Goal: Task Accomplishment & Management: Manage account settings

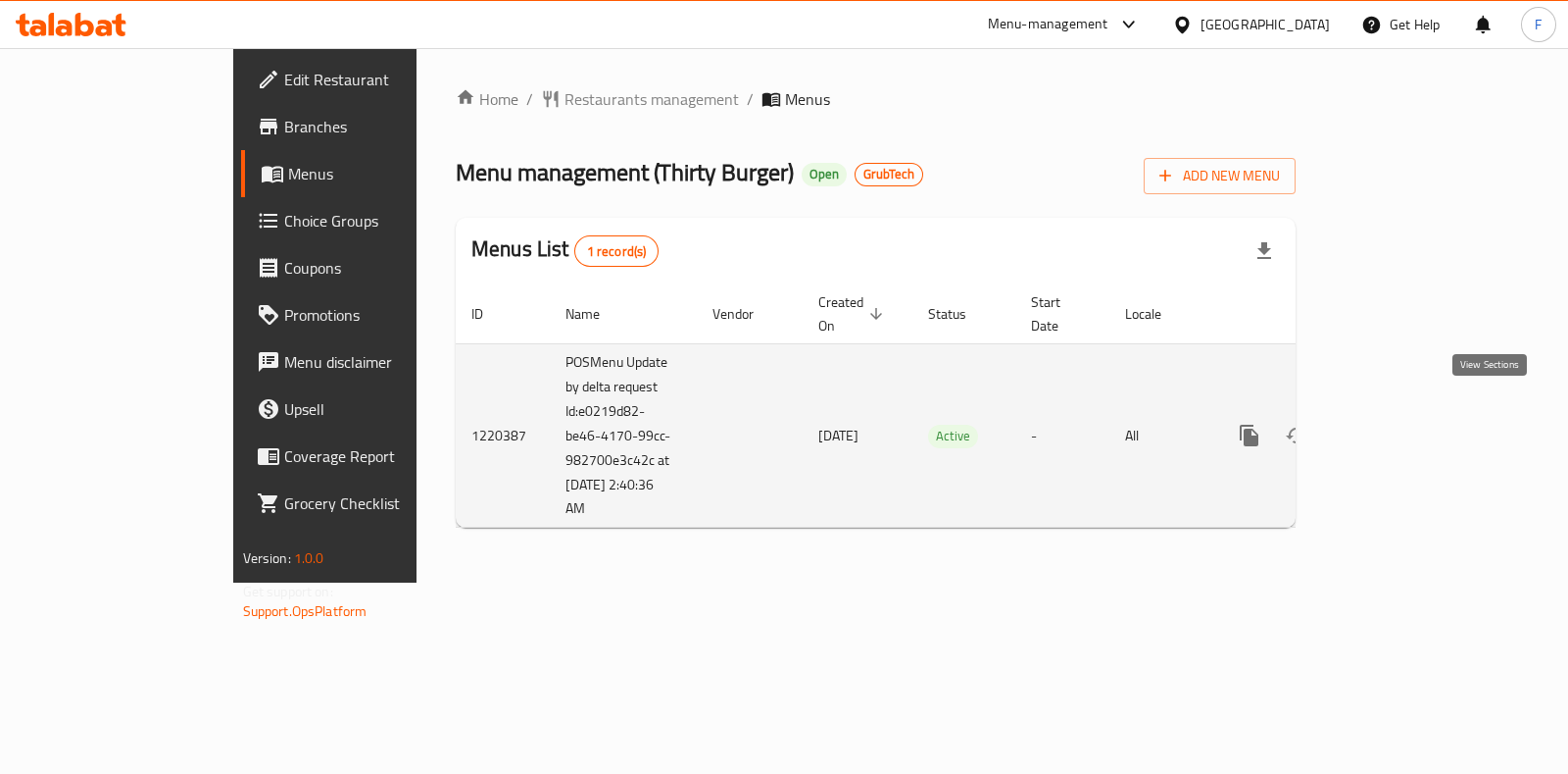
click at [1403, 424] on icon "enhanced table" at bounding box center [1391, 436] width 24 height 24
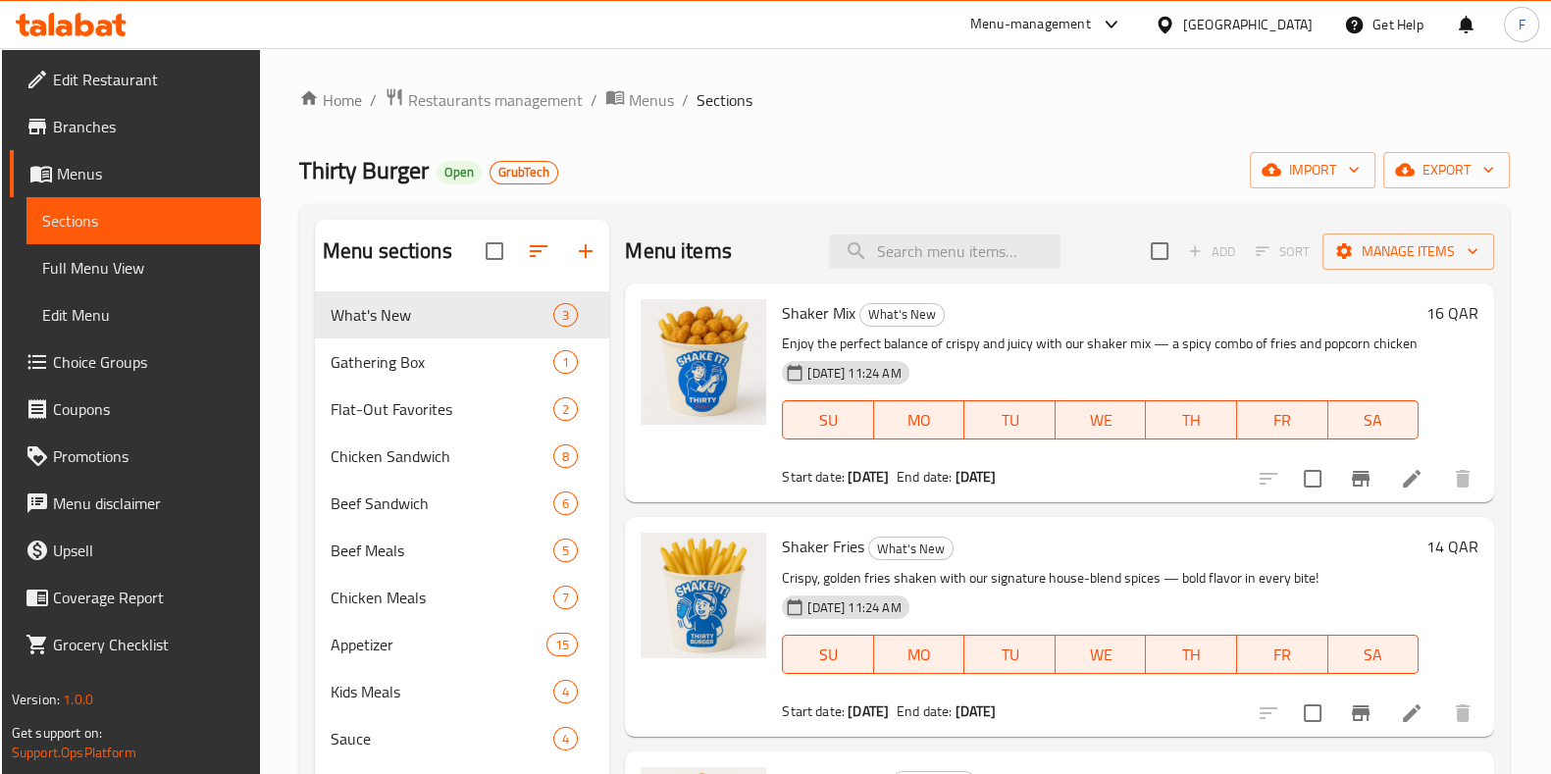
click at [584, 245] on div at bounding box center [548, 251] width 124 height 47
click at [575, 240] on div at bounding box center [548, 251] width 124 height 47
drag, startPoint x: 593, startPoint y: 257, endPoint x: 580, endPoint y: 247, distance: 16.9
click at [590, 257] on div at bounding box center [548, 251] width 124 height 47
click at [580, 246] on div at bounding box center [548, 251] width 124 height 47
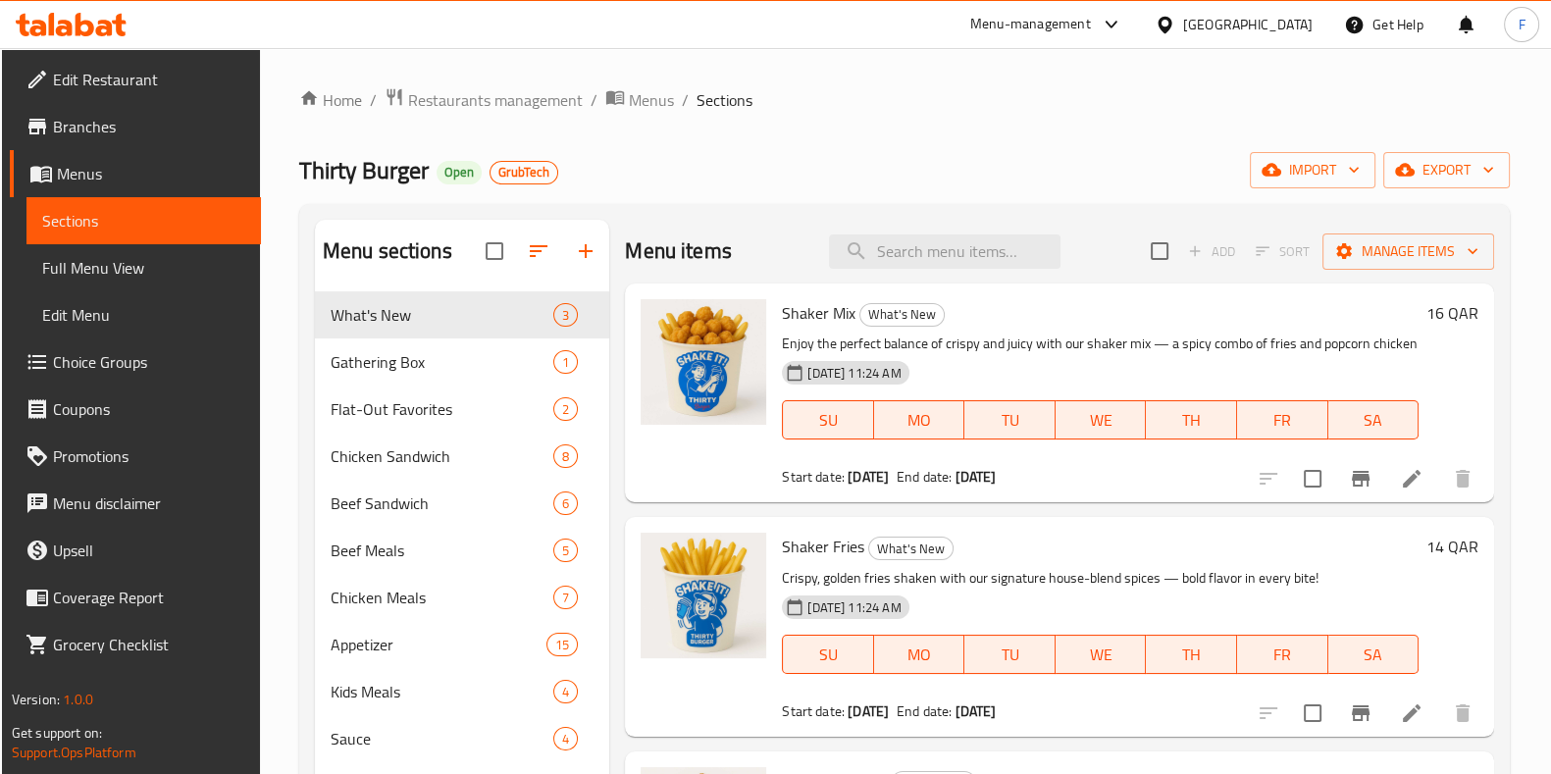
click at [586, 247] on div at bounding box center [548, 251] width 124 height 47
click at [585, 252] on div at bounding box center [548, 251] width 124 height 47
click at [537, 244] on icon "button" at bounding box center [539, 251] width 24 height 24
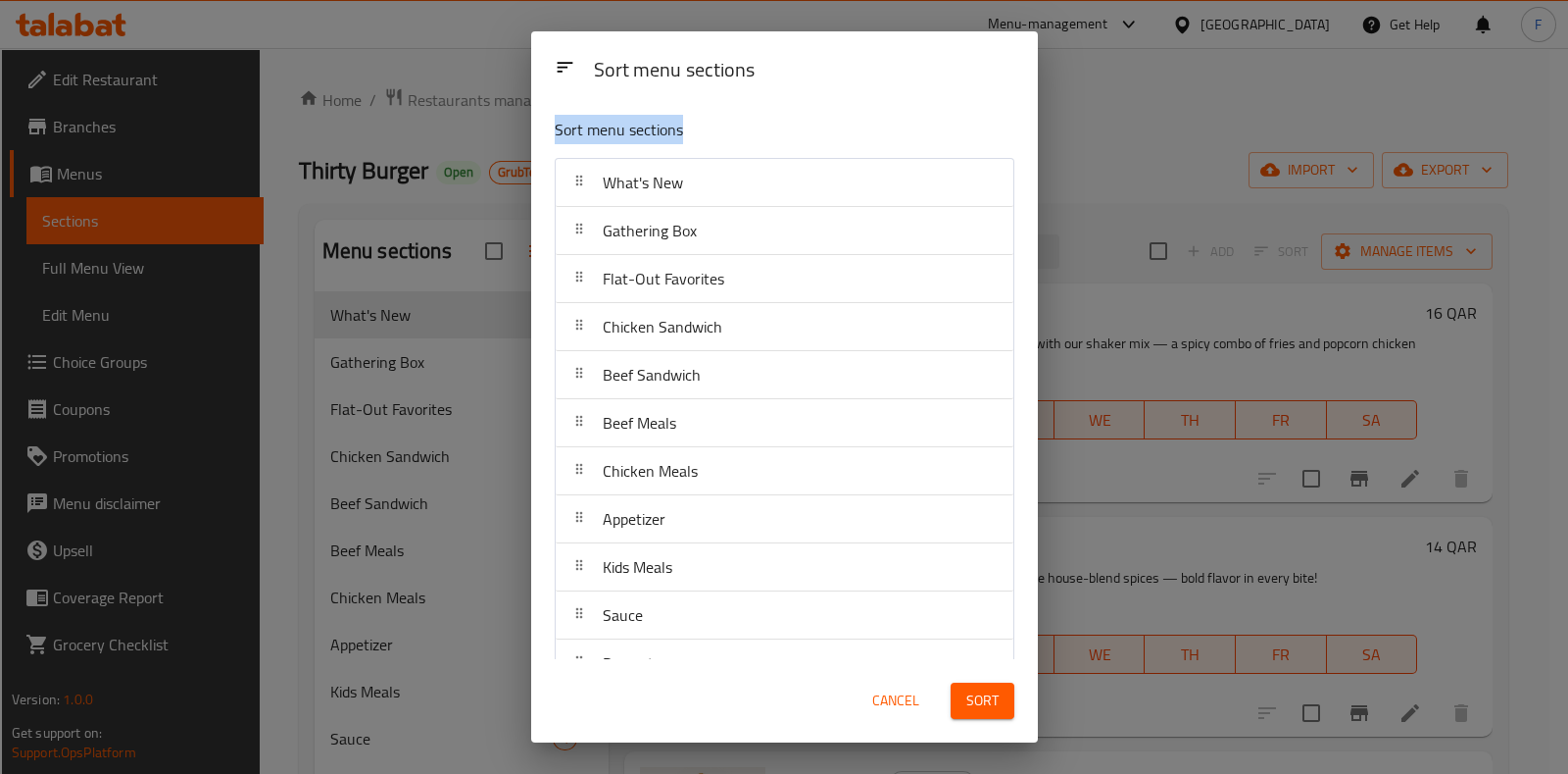
drag, startPoint x: 1364, startPoint y: 107, endPoint x: 1340, endPoint y: 71, distance: 43.3
click at [1349, 74] on div "Sort menu sections Sort menu sections What's New Gathering Box Flat-Out Favorit…" at bounding box center [784, 387] width 1568 height 774
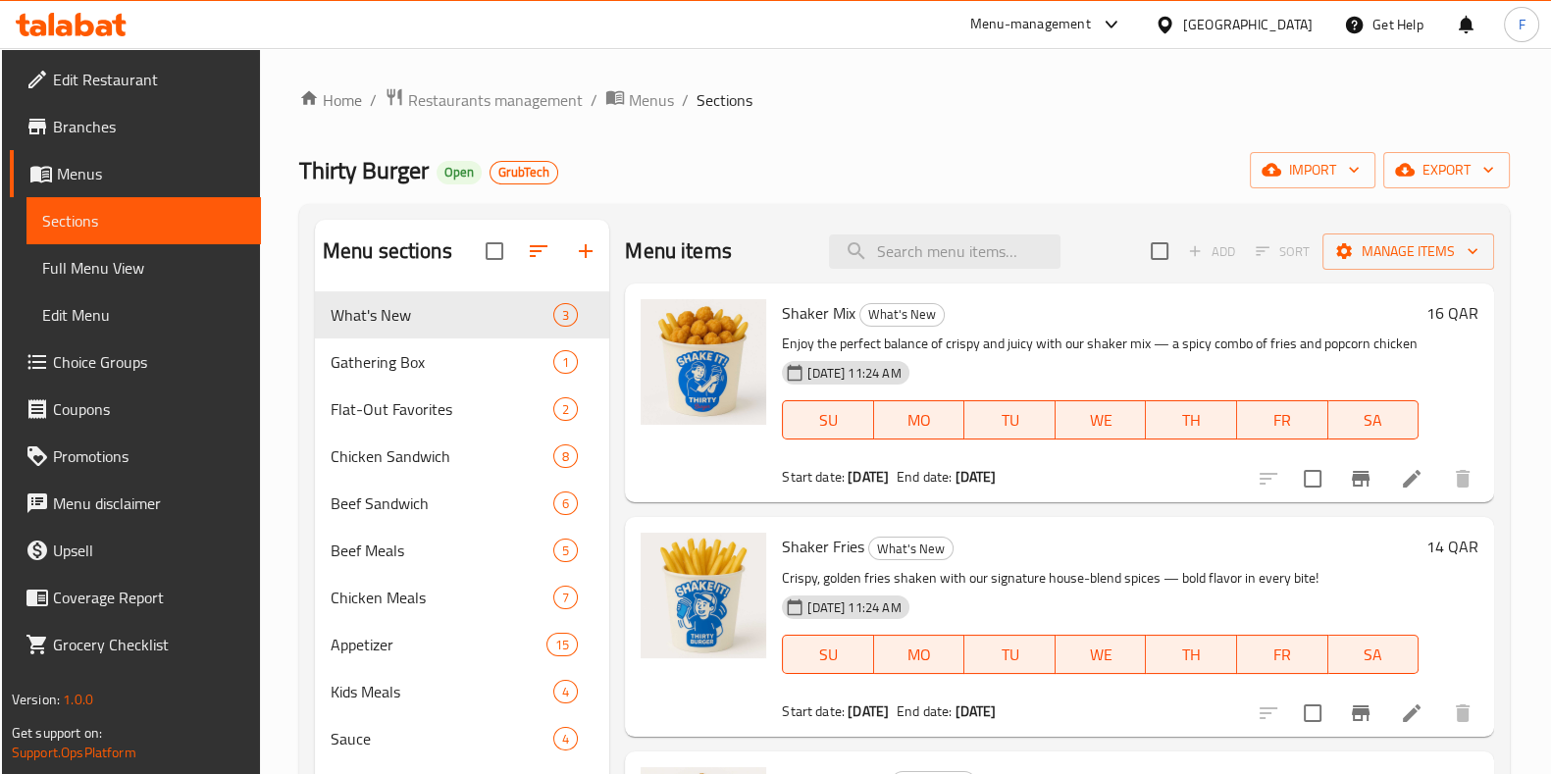
click at [587, 247] on div at bounding box center [548, 251] width 124 height 47
click at [586, 247] on div at bounding box center [548, 251] width 124 height 47
click at [587, 247] on div at bounding box center [548, 251] width 124 height 47
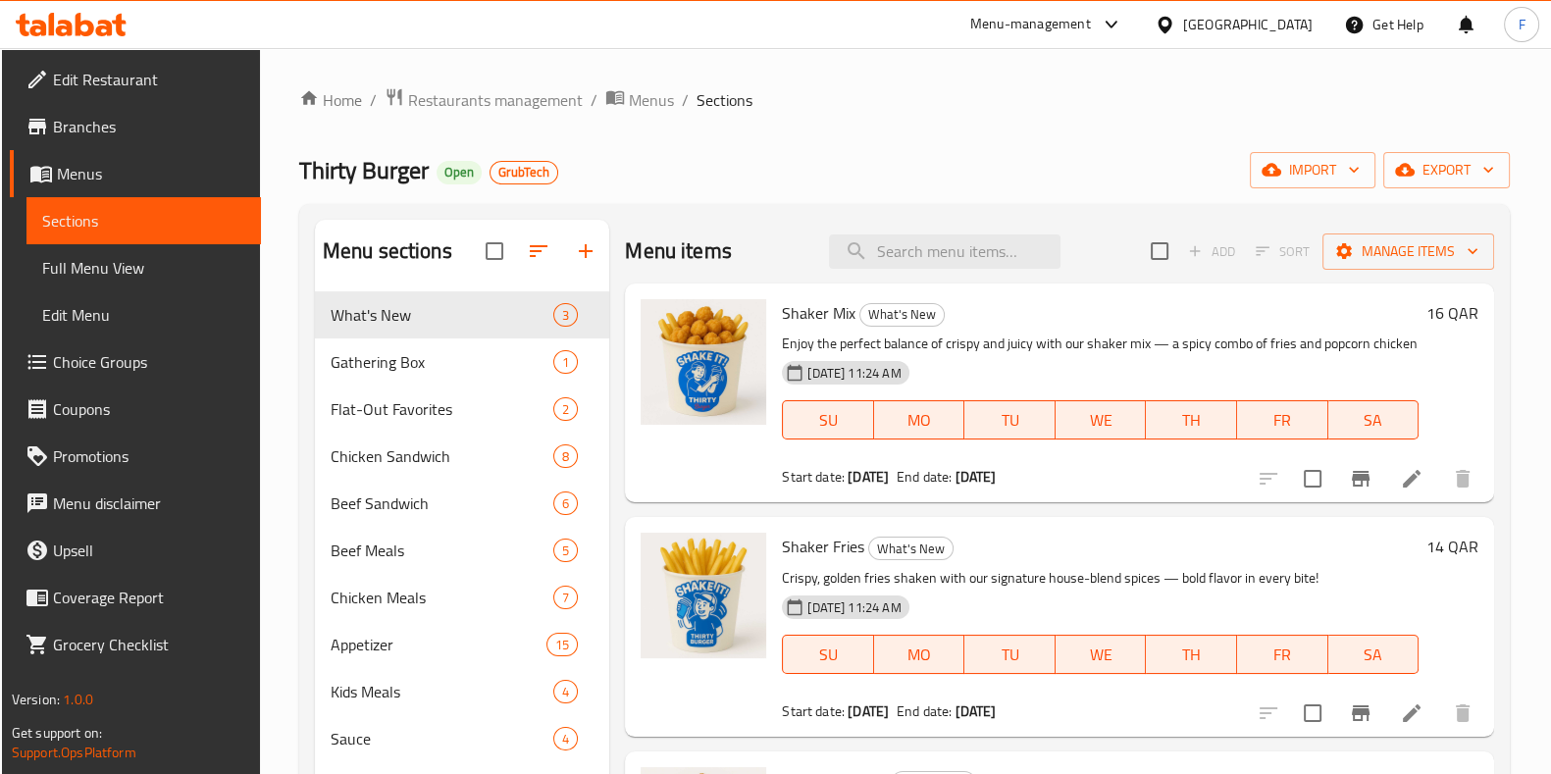
click at [587, 247] on div at bounding box center [548, 251] width 124 height 47
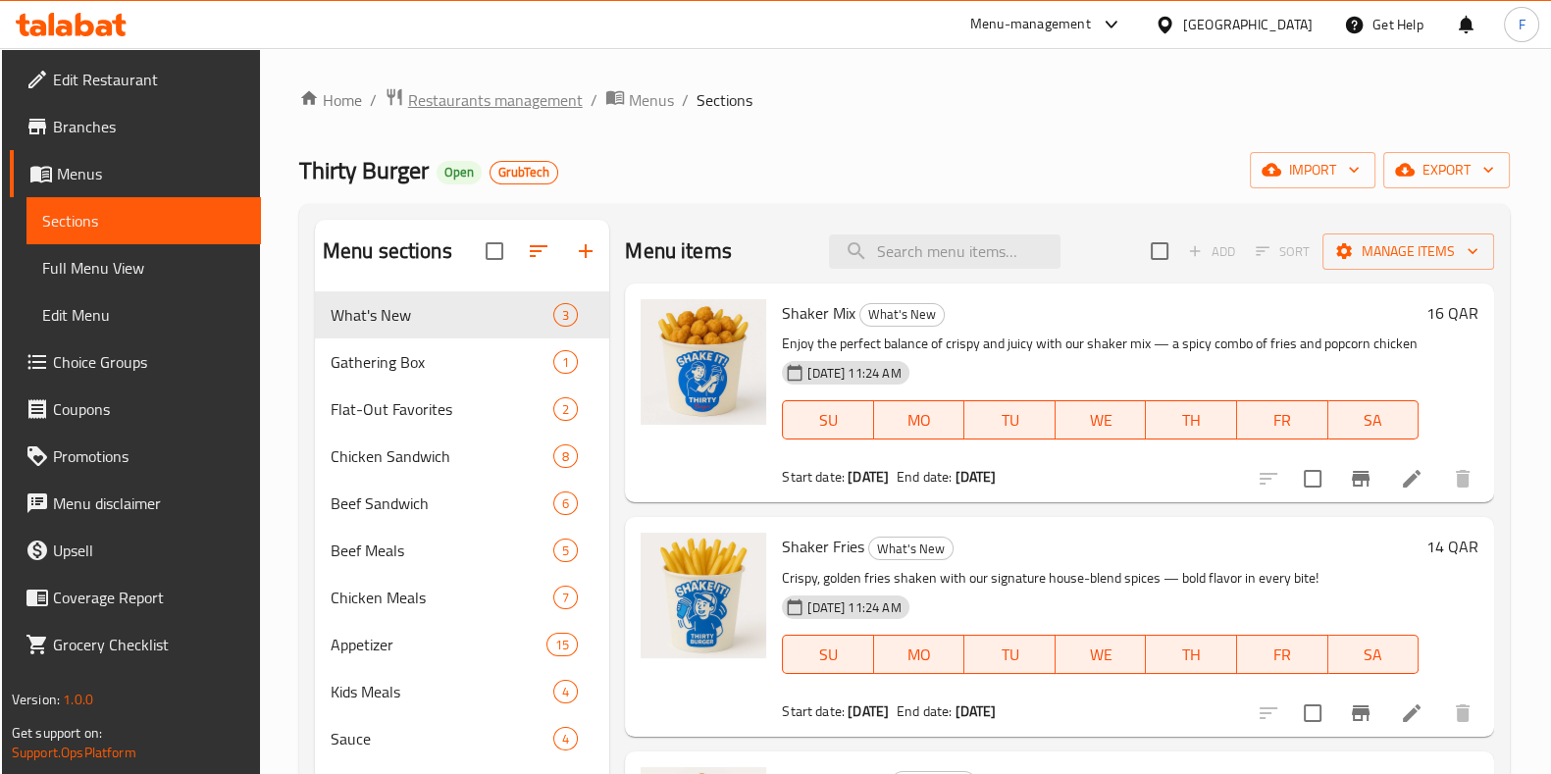
click at [476, 104] on span "Restaurants management" at bounding box center [495, 100] width 175 height 24
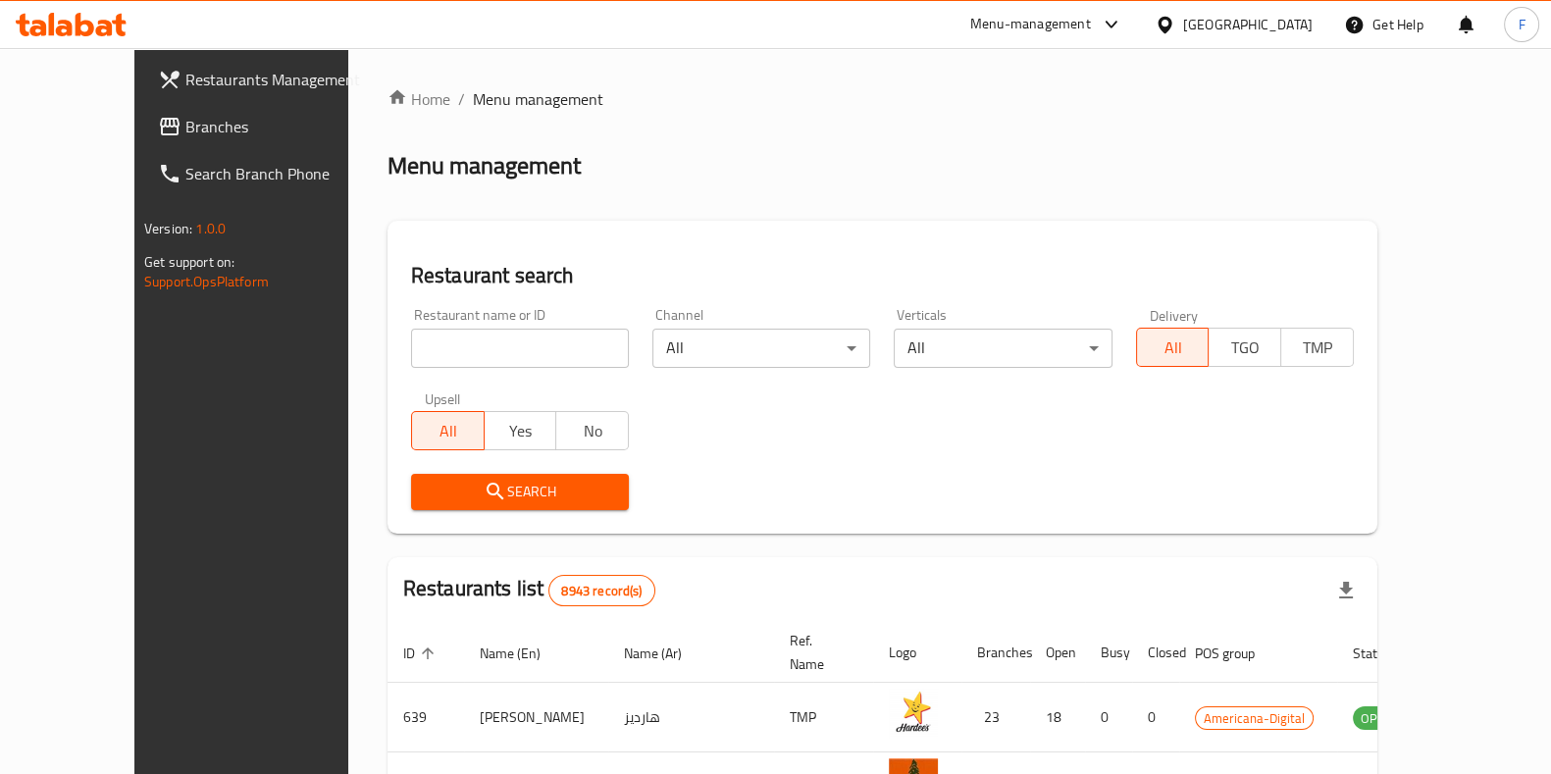
click at [185, 84] on span "Restaurants Management" at bounding box center [281, 80] width 192 height 24
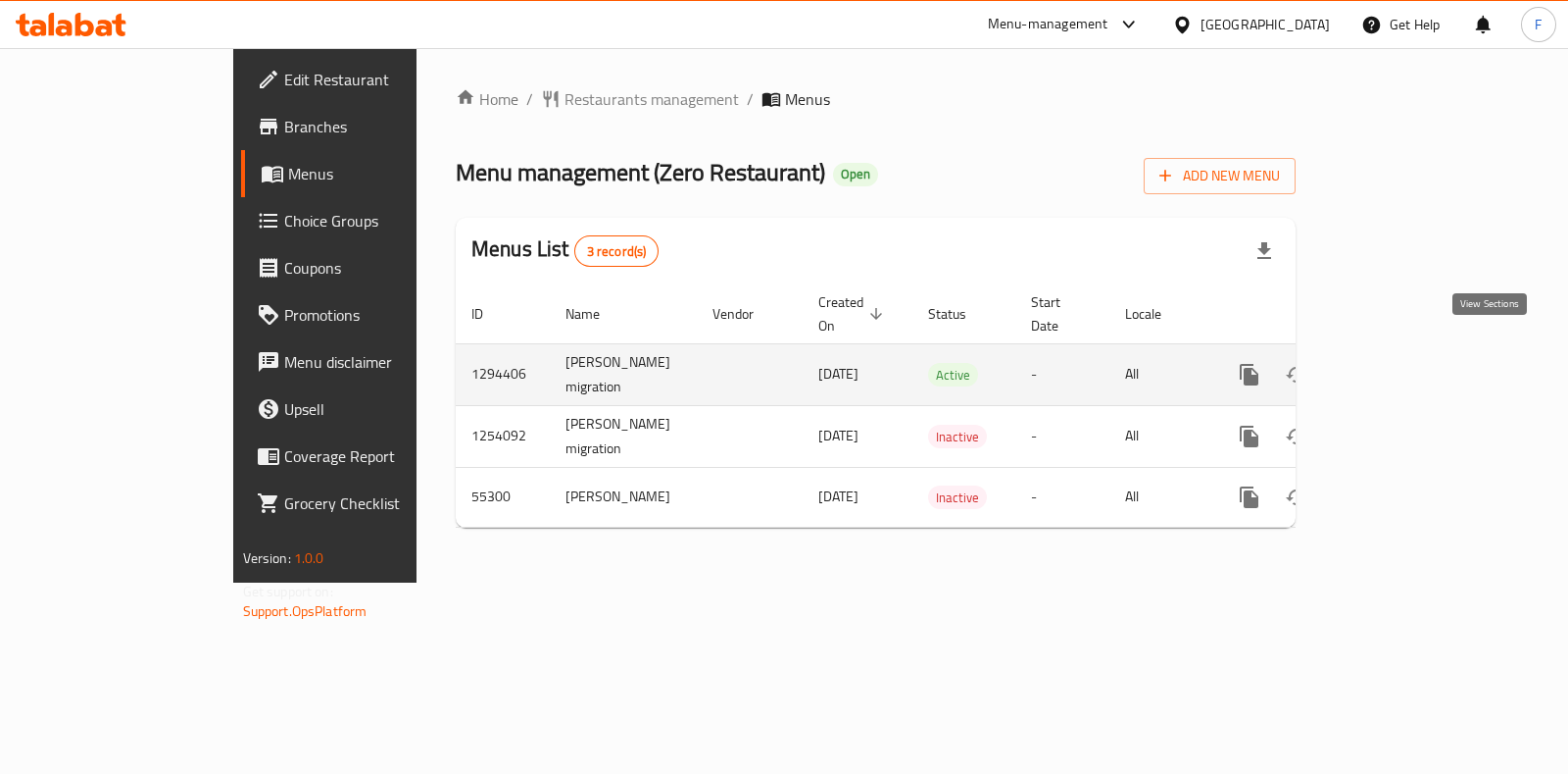
click at [1414, 355] on link "enhanced table" at bounding box center [1390, 374] width 47 height 47
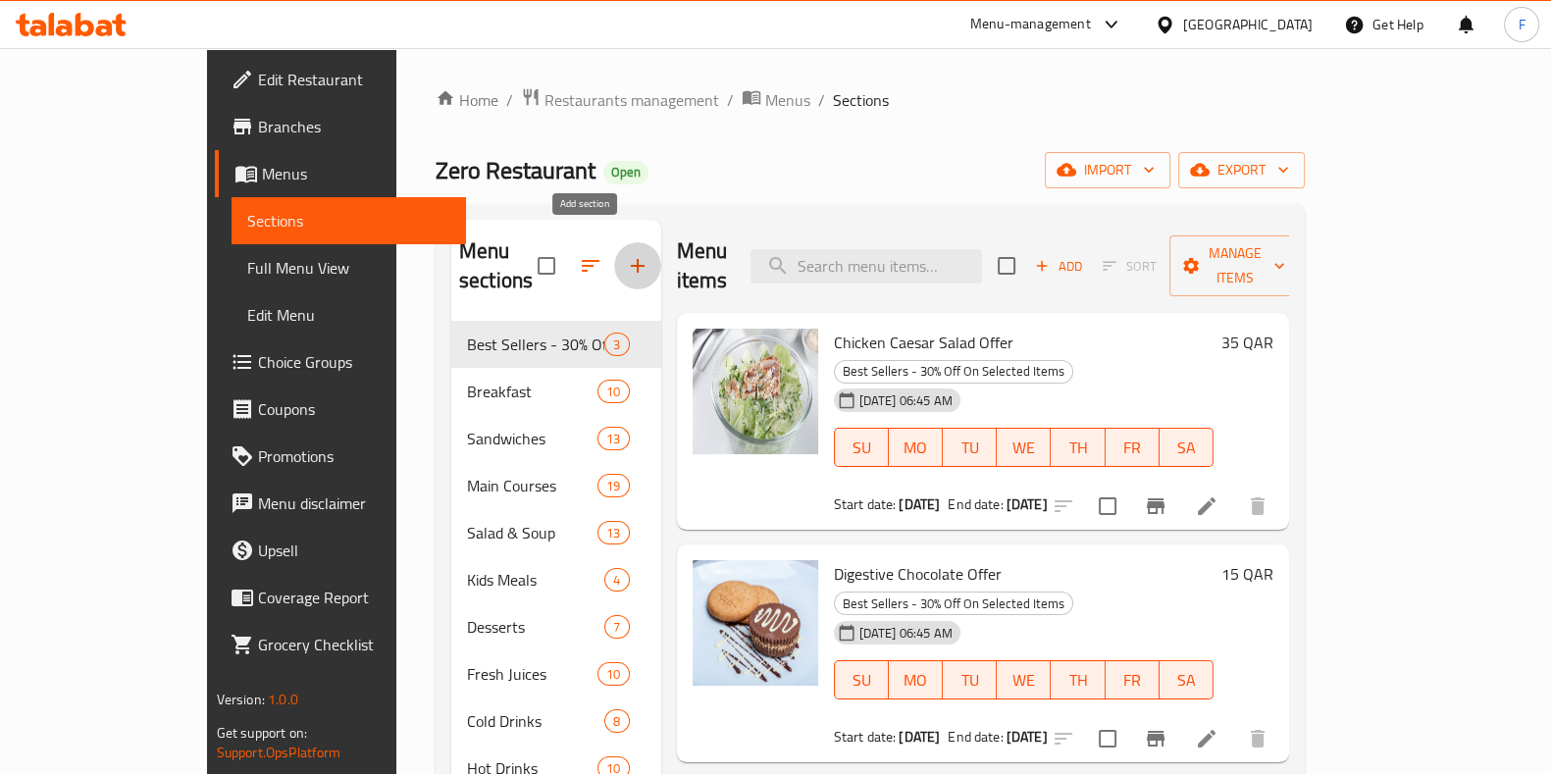
click at [626, 254] on icon "button" at bounding box center [638, 266] width 24 height 24
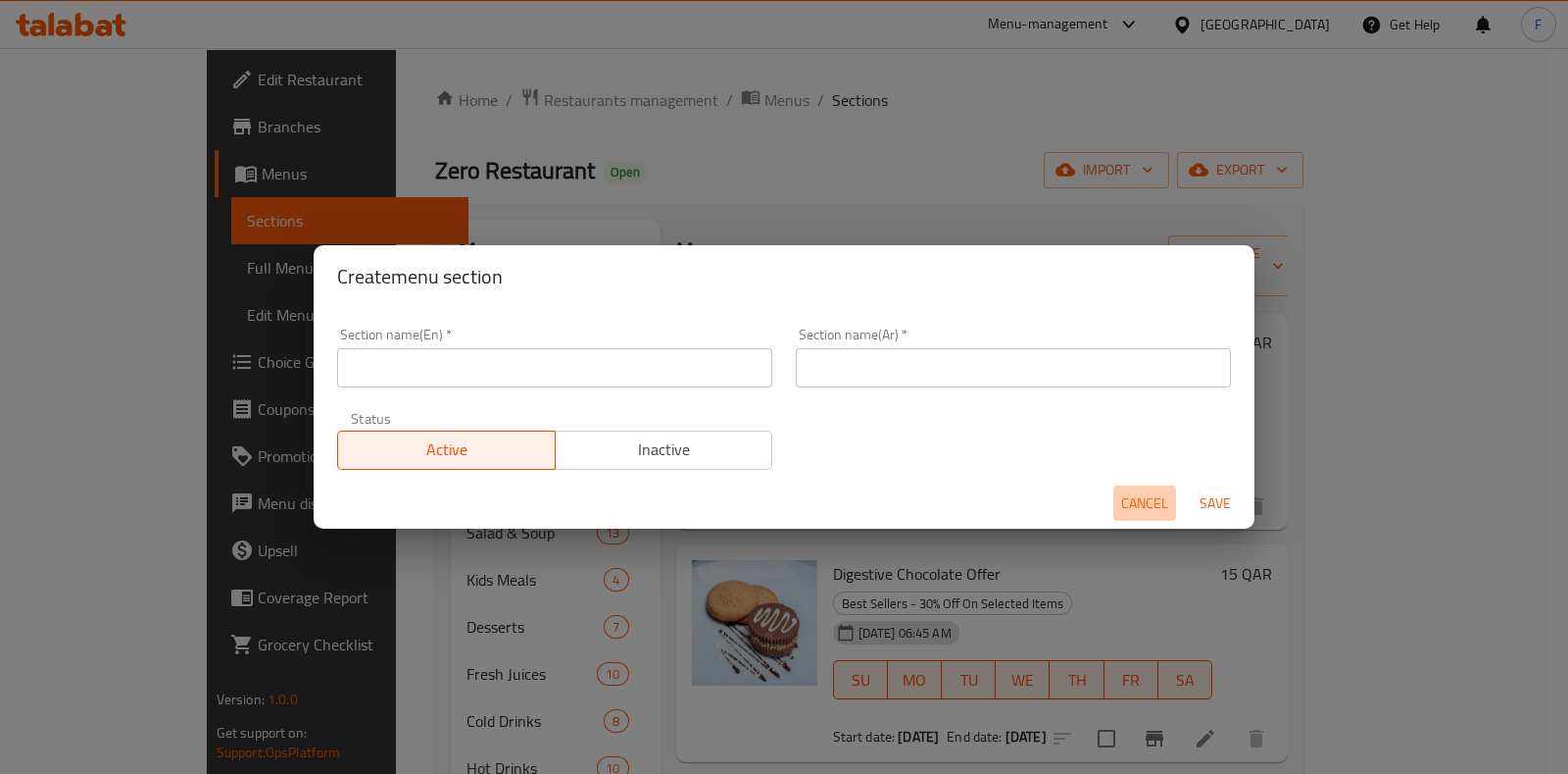
click at [1153, 507] on span "Cancel" at bounding box center [1144, 503] width 47 height 25
